Goal: Find specific page/section: Locate a particular part of the current website

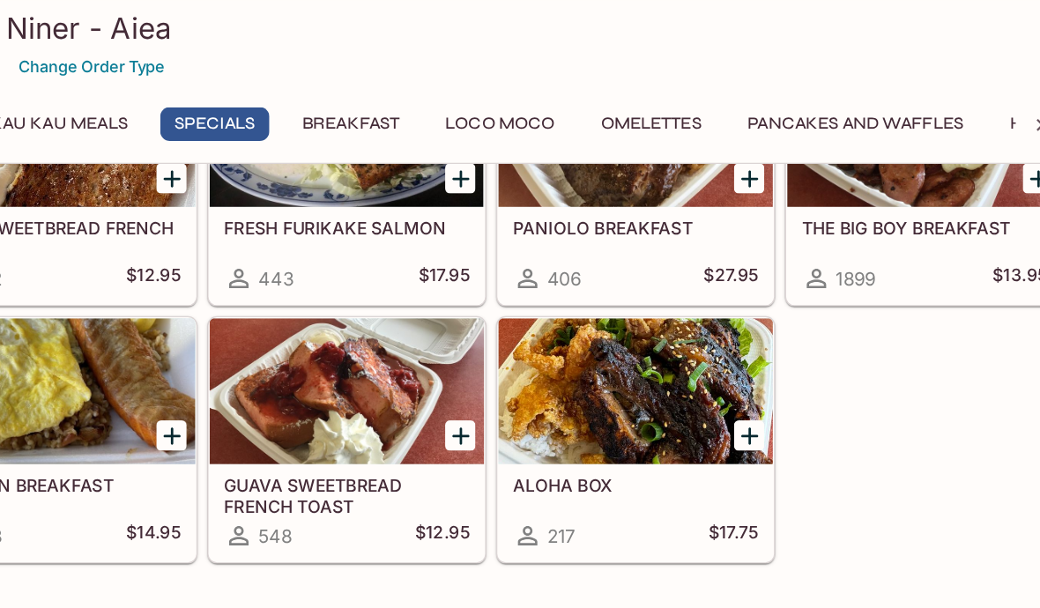
scroll to position [666, 0]
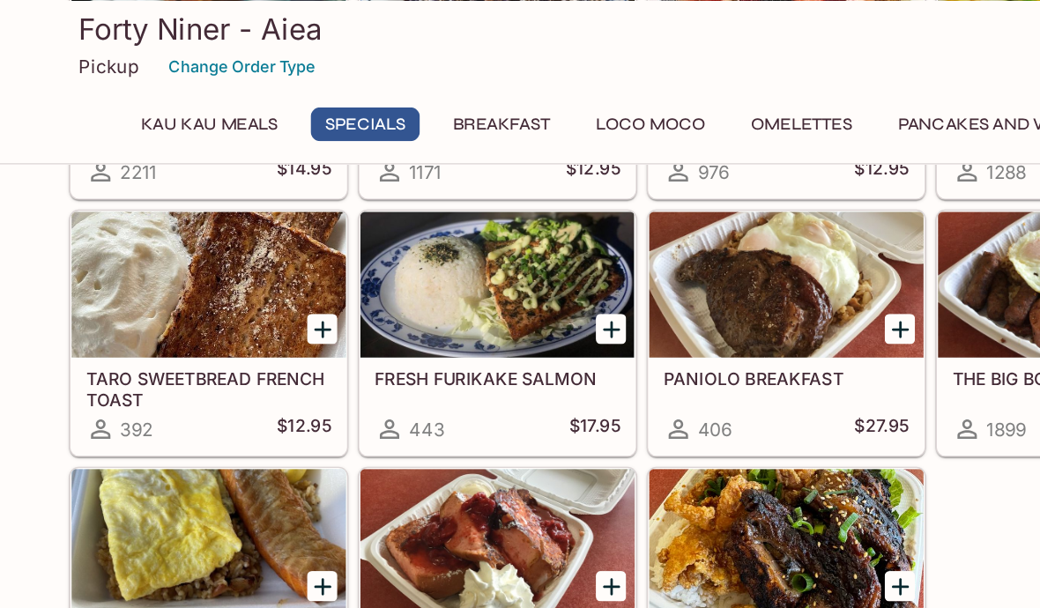
click at [373, 86] on button "Breakfast" at bounding box center [418, 90] width 90 height 25
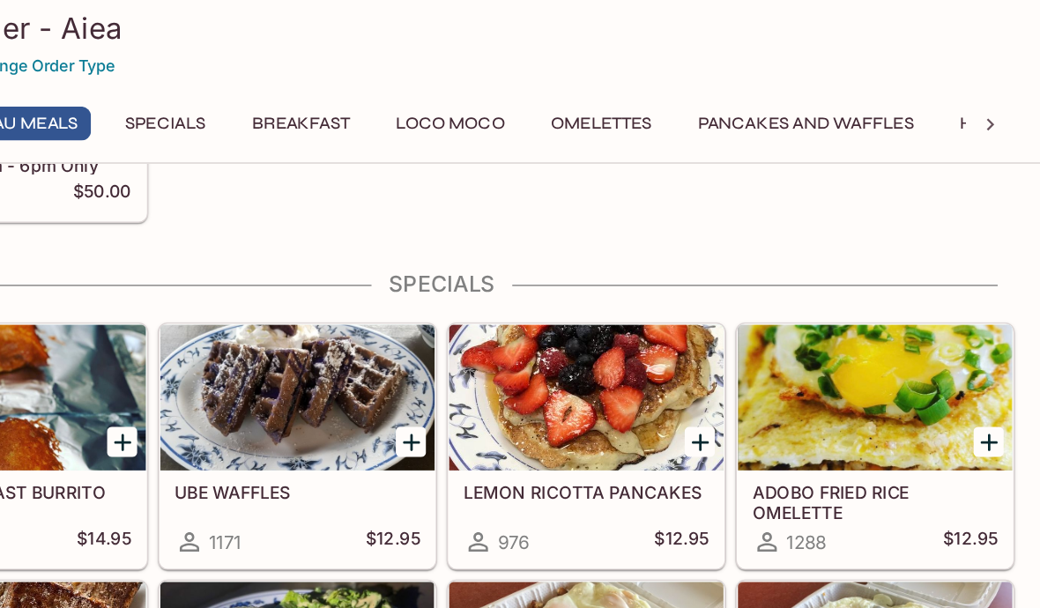
click at [373, 92] on button "Breakfast" at bounding box center [418, 90] width 90 height 25
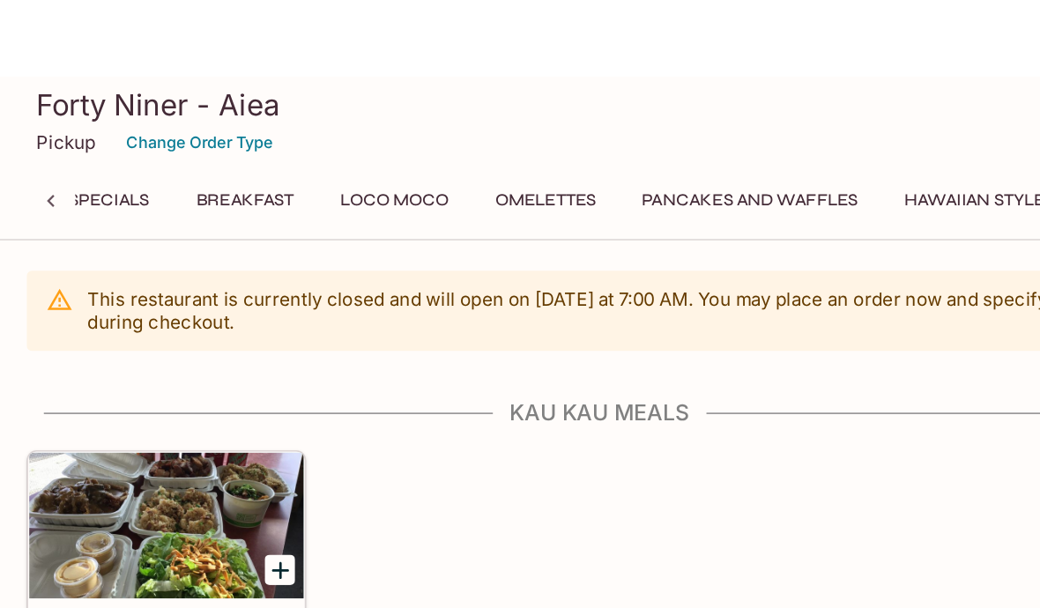
scroll to position [0, 80]
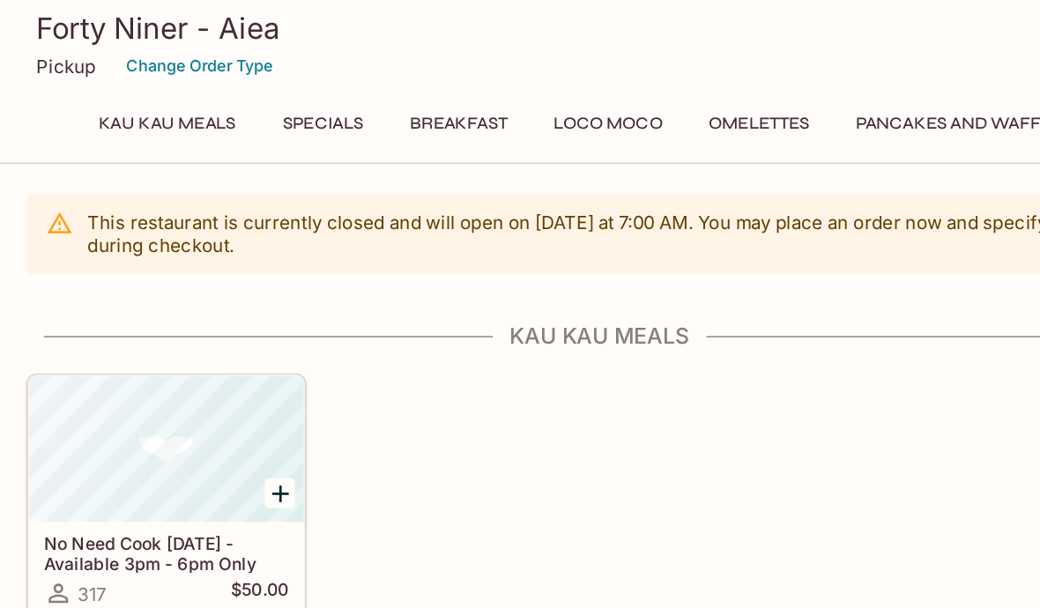
scroll to position [0, 85]
